Goal: Navigation & Orientation: Find specific page/section

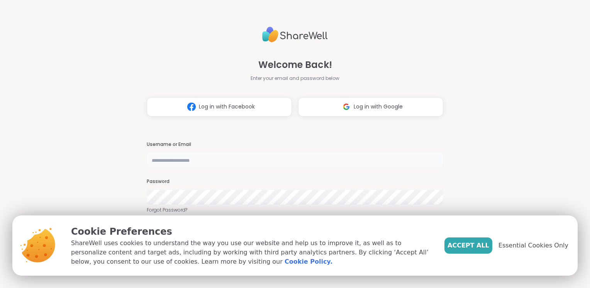
click at [188, 159] on input "text" at bounding box center [295, 159] width 297 height 15
type input "**********"
click at [475, 247] on span "Accept All" at bounding box center [468, 245] width 42 height 9
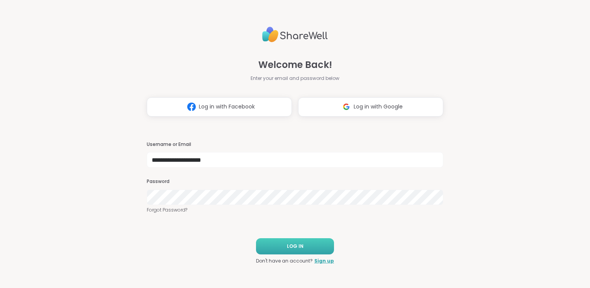
click at [295, 253] on button "LOG IN" at bounding box center [295, 246] width 78 height 16
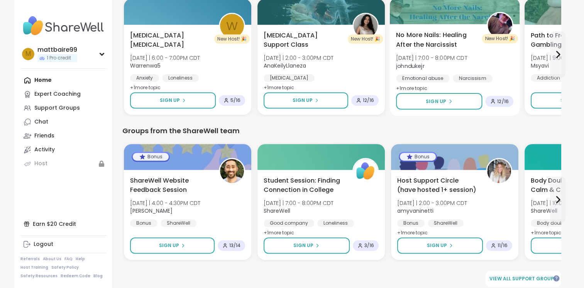
scroll to position [399, 0]
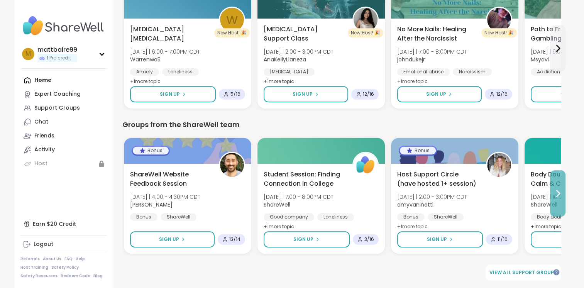
click at [558, 194] on icon at bounding box center [557, 193] width 9 height 9
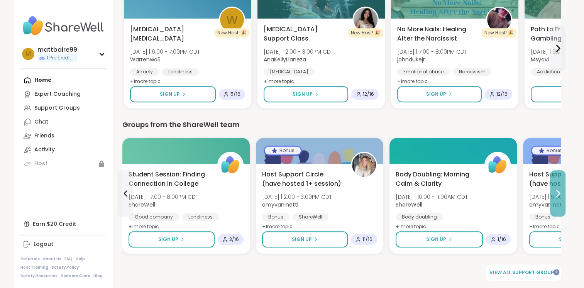
click at [558, 194] on icon at bounding box center [557, 193] width 9 height 9
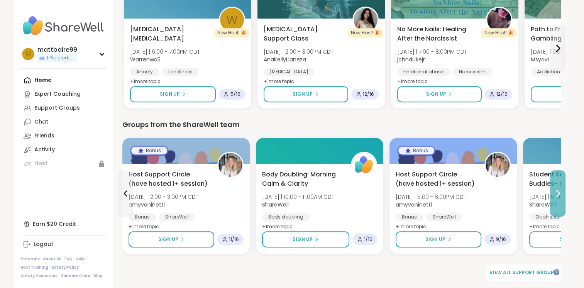
click at [558, 194] on icon at bounding box center [557, 193] width 9 height 9
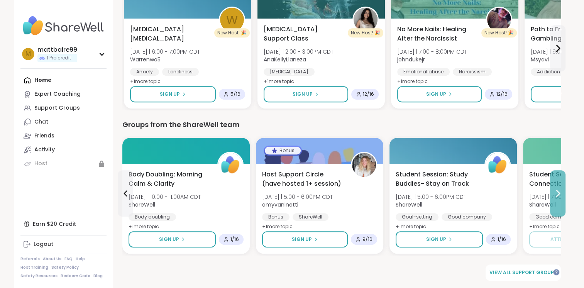
click at [558, 194] on icon at bounding box center [557, 193] width 9 height 9
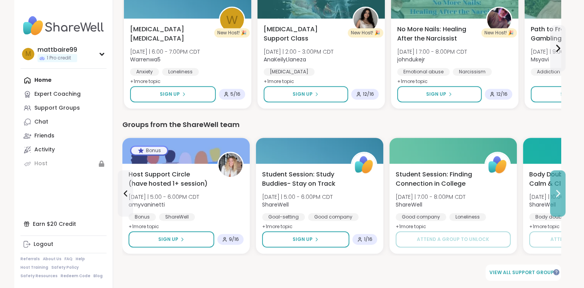
click at [558, 194] on icon at bounding box center [557, 193] width 9 height 9
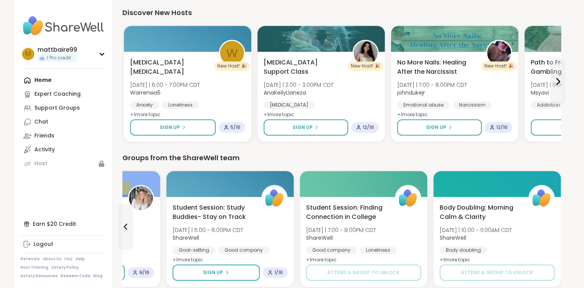
scroll to position [283, 0]
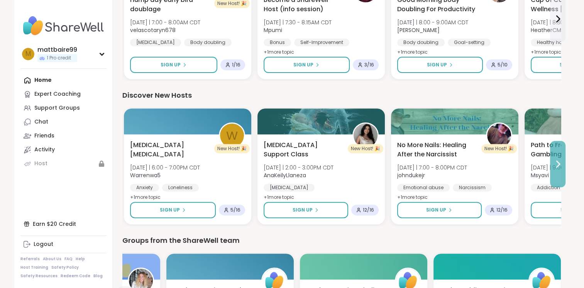
click at [557, 164] on icon at bounding box center [557, 163] width 9 height 9
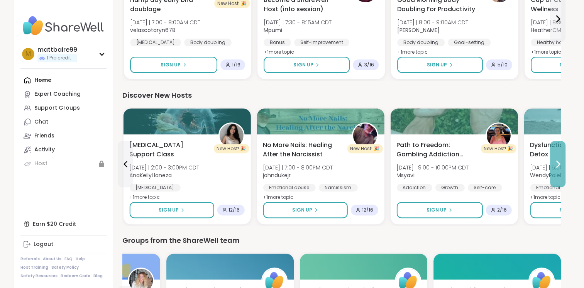
click at [557, 164] on icon at bounding box center [557, 163] width 9 height 9
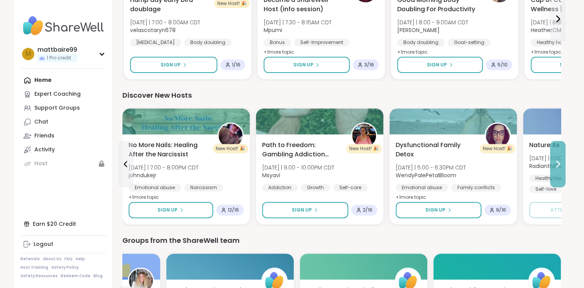
click at [557, 164] on icon at bounding box center [557, 163] width 9 height 9
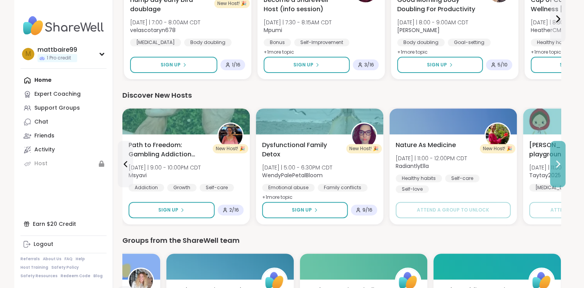
click at [557, 164] on icon at bounding box center [557, 163] width 9 height 9
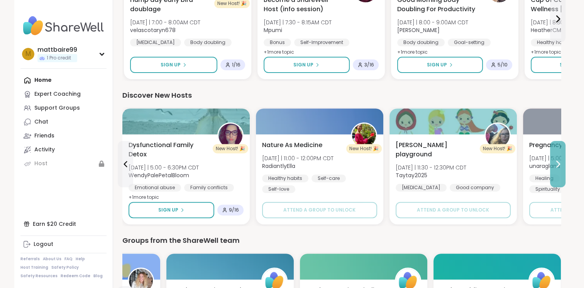
click at [557, 164] on icon at bounding box center [557, 163] width 9 height 9
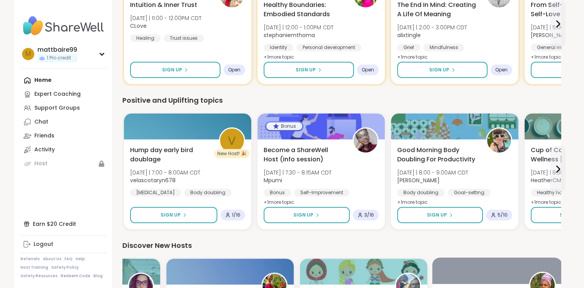
scroll to position [168, 0]
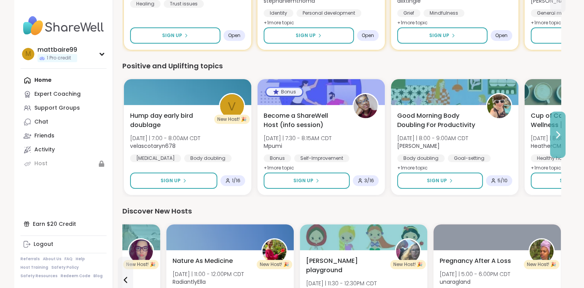
click at [556, 135] on icon at bounding box center [557, 134] width 9 height 9
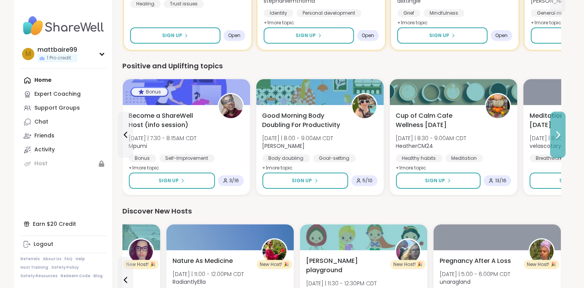
click at [556, 135] on icon at bounding box center [557, 134] width 9 height 9
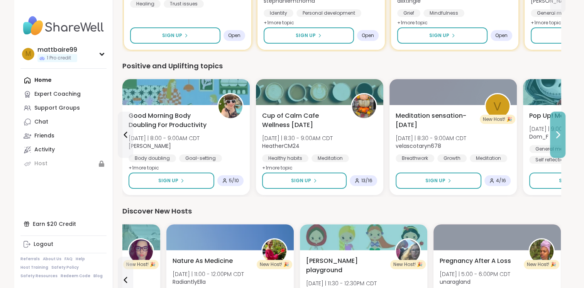
click at [556, 135] on icon at bounding box center [557, 134] width 9 height 9
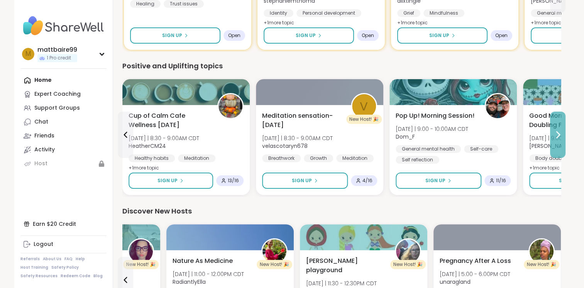
click at [556, 135] on icon at bounding box center [557, 134] width 9 height 9
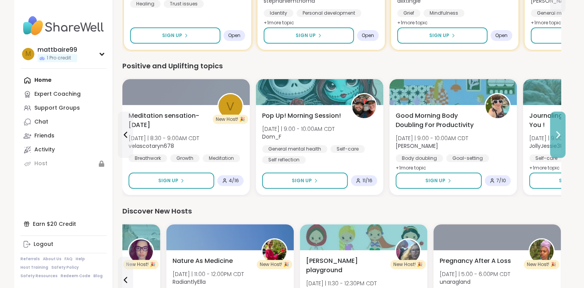
click at [556, 135] on icon at bounding box center [557, 134] width 9 height 9
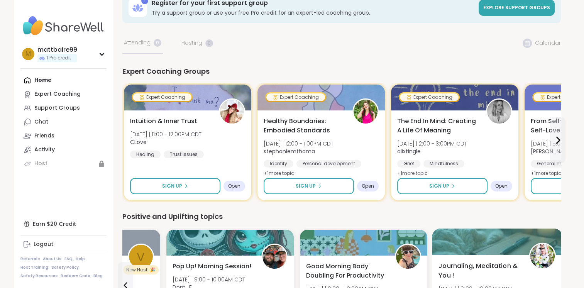
scroll to position [13, 0]
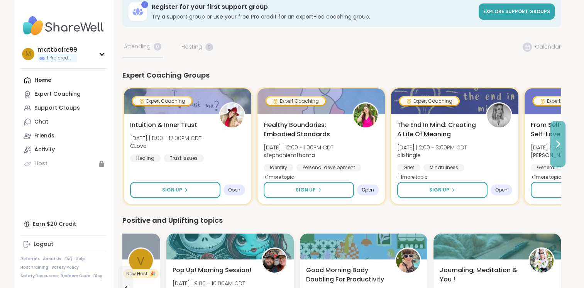
click at [559, 146] on icon at bounding box center [557, 143] width 9 height 9
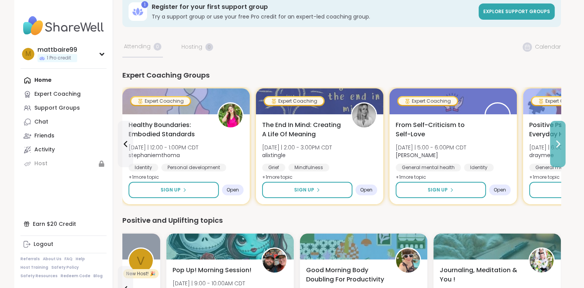
click at [559, 146] on icon at bounding box center [557, 143] width 9 height 9
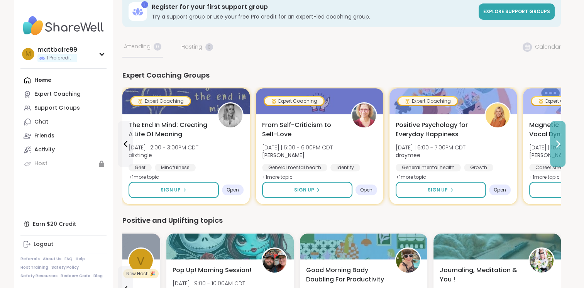
click at [559, 146] on icon at bounding box center [557, 143] width 9 height 9
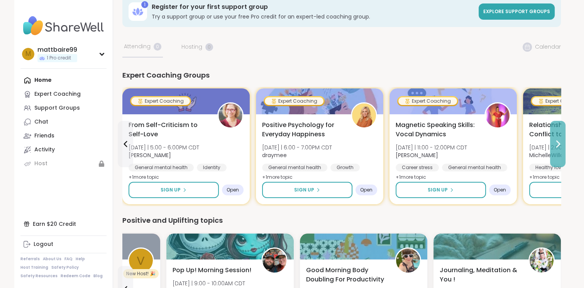
click at [559, 146] on icon at bounding box center [557, 143] width 9 height 9
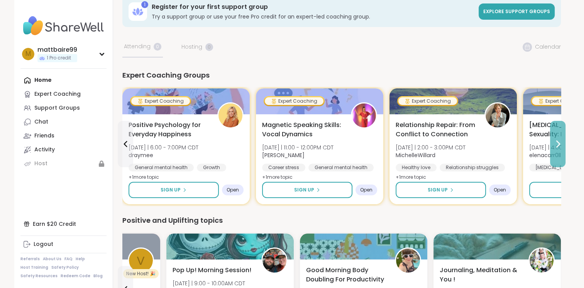
click at [558, 146] on icon at bounding box center [557, 143] width 9 height 9
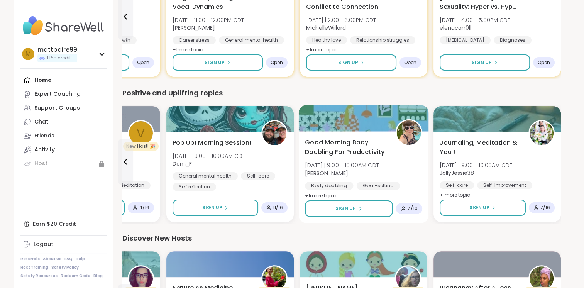
scroll to position [90, 0]
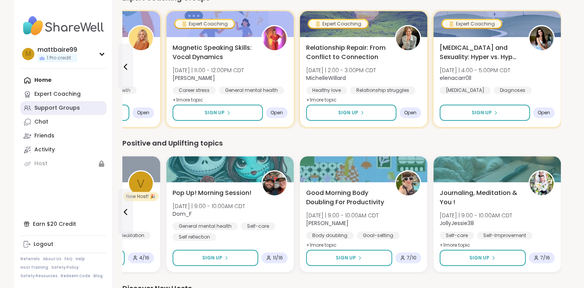
click at [57, 112] on div "Support Groups" at bounding box center [57, 108] width 46 height 8
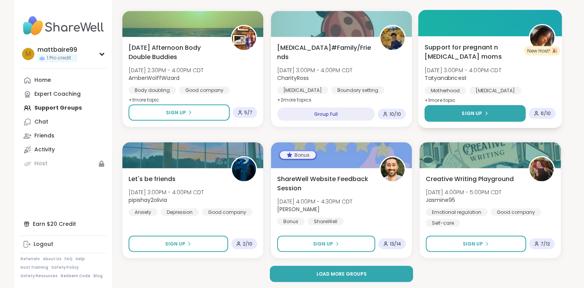
scroll to position [1442, 0]
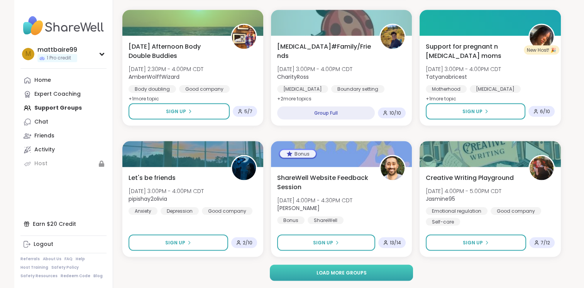
click at [344, 275] on span "Load more groups" at bounding box center [341, 272] width 50 height 7
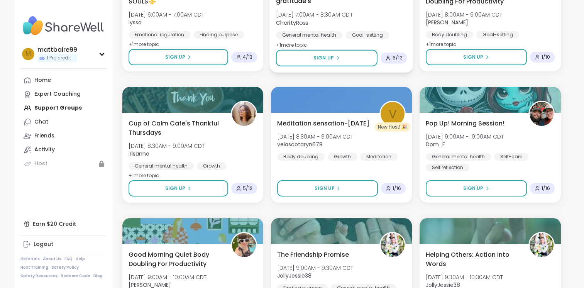
scroll to position [3018, 0]
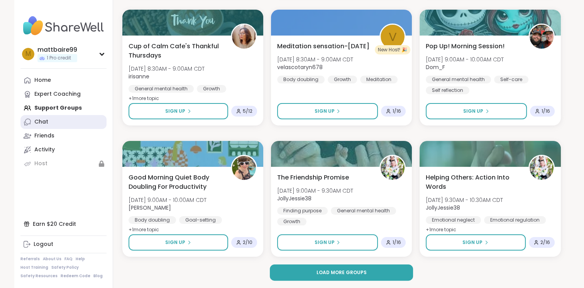
click at [46, 121] on div "Chat" at bounding box center [41, 122] width 14 height 8
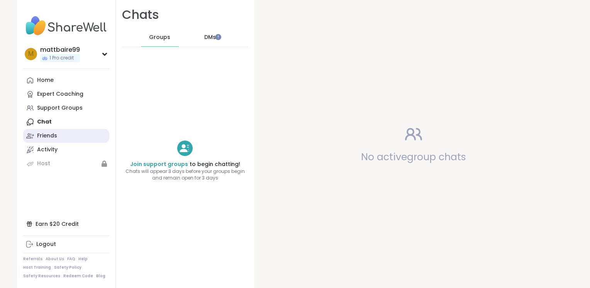
click at [53, 139] on div "Friends" at bounding box center [47, 136] width 20 height 8
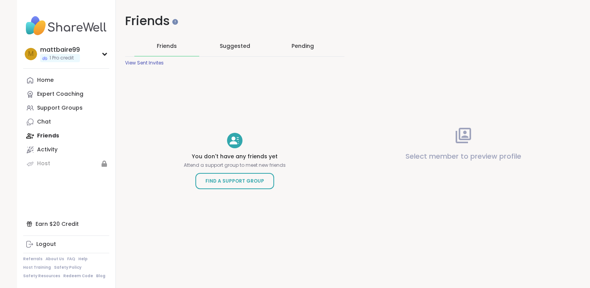
click at [227, 46] on span "Suggested" at bounding box center [235, 46] width 31 height 8
click at [300, 44] on div "Pending" at bounding box center [303, 46] width 22 height 8
click at [48, 87] on link "Home" at bounding box center [66, 80] width 86 height 14
